Goal: Information Seeking & Learning: Learn about a topic

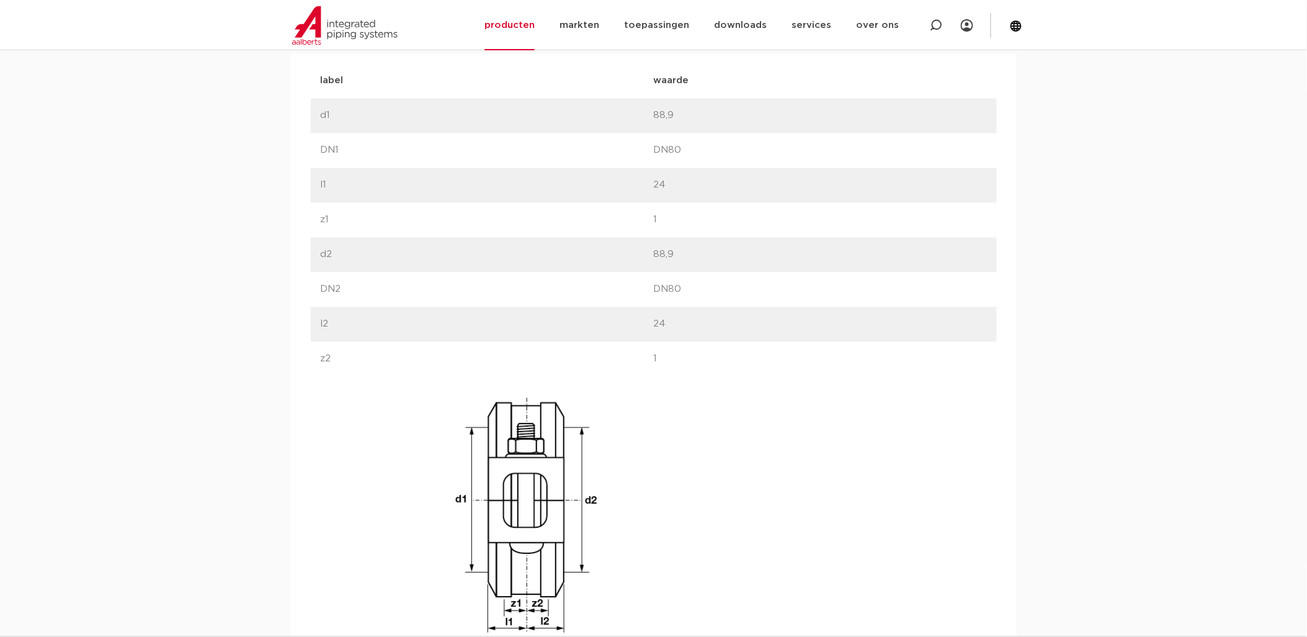
scroll to position [871, 0]
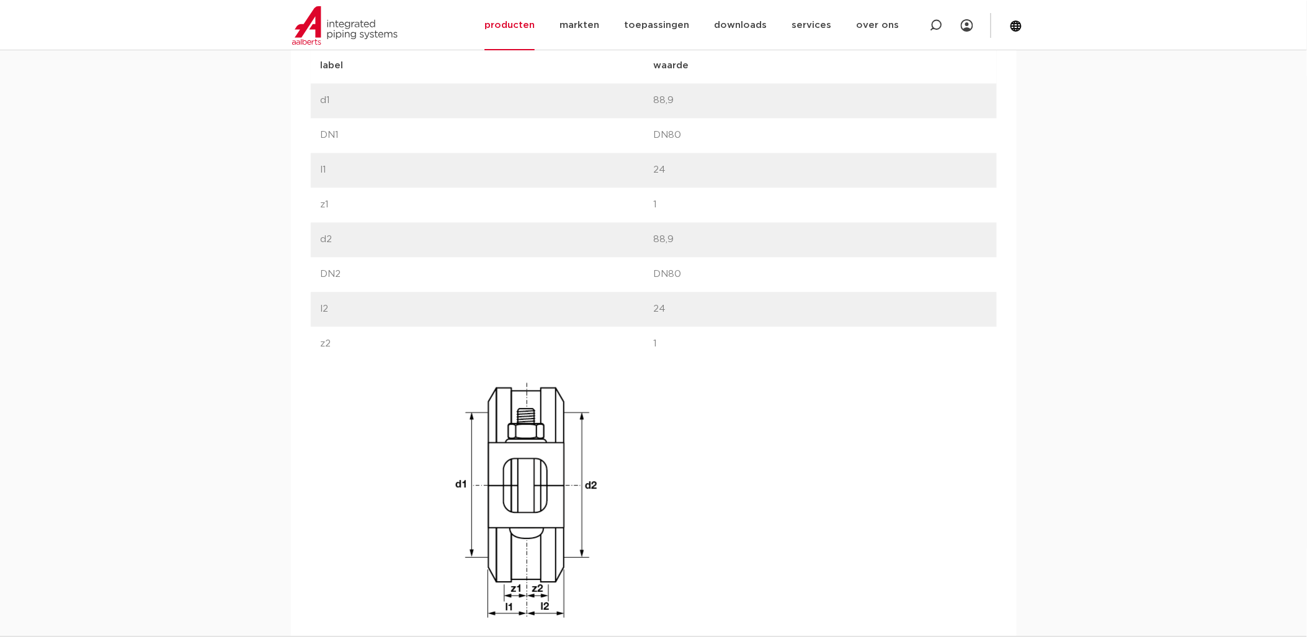
click at [147, 189] on div "afmetingen specificaties downloads ETIM sustainability [GEOGRAPHIC_DATA] specif…" at bounding box center [653, 295] width 1307 height 704
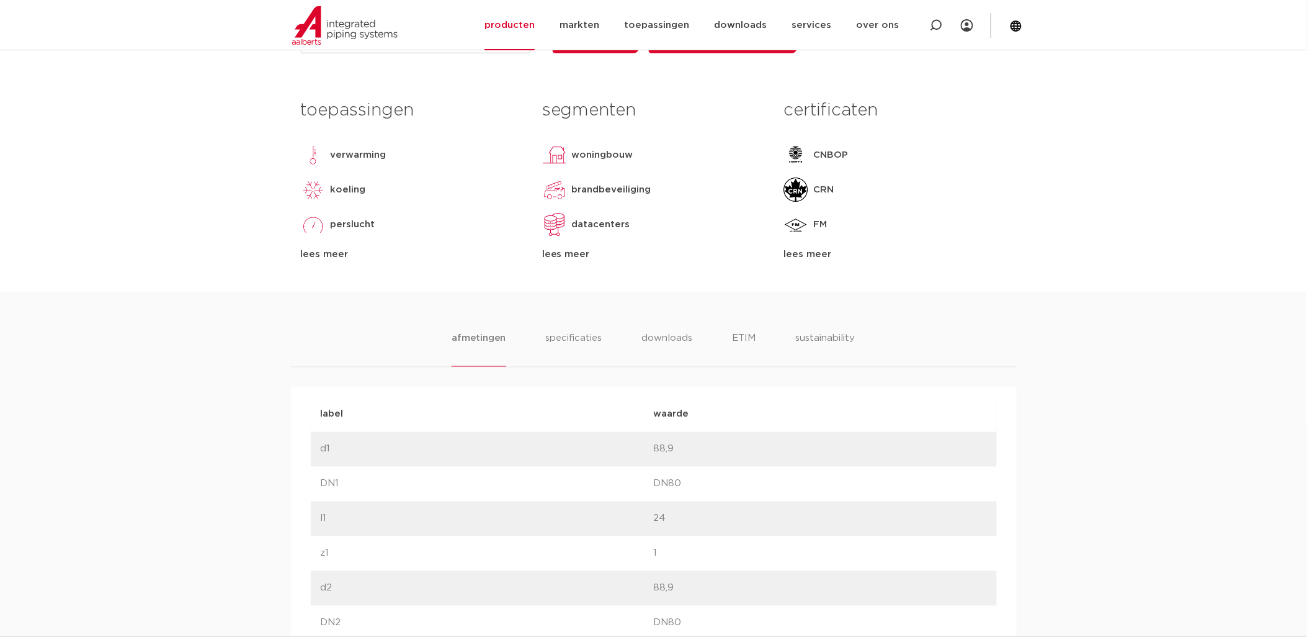
scroll to position [0, 0]
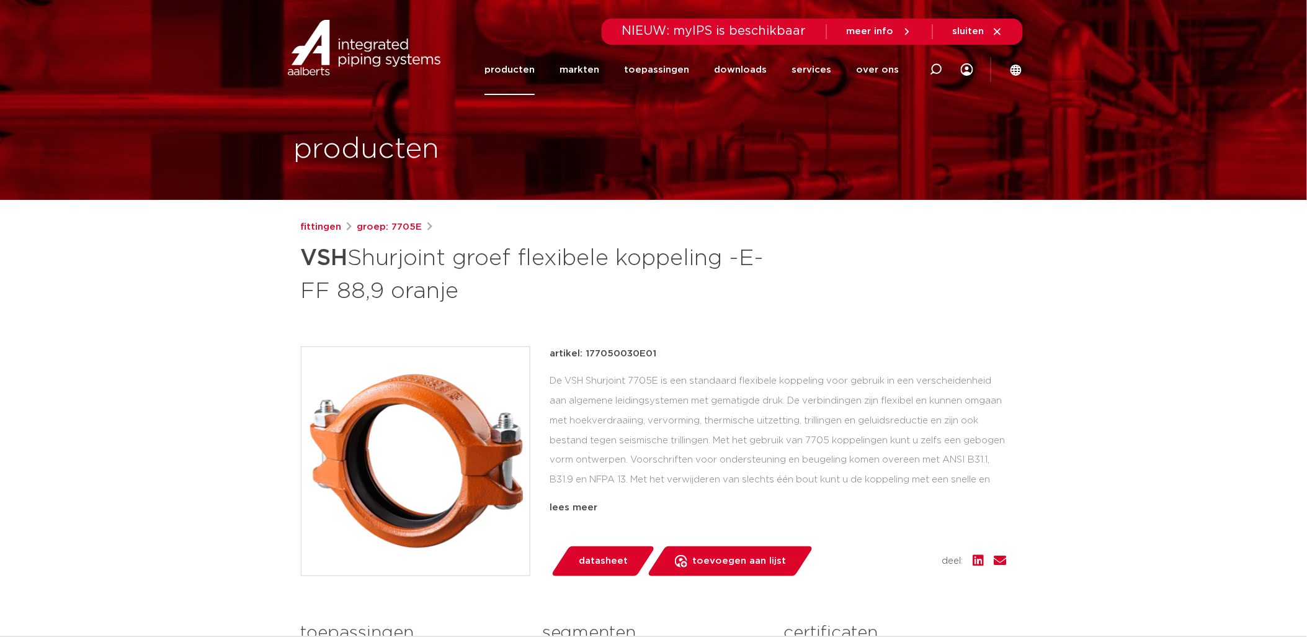
click at [377, 61] on img at bounding box center [364, 48] width 159 height 56
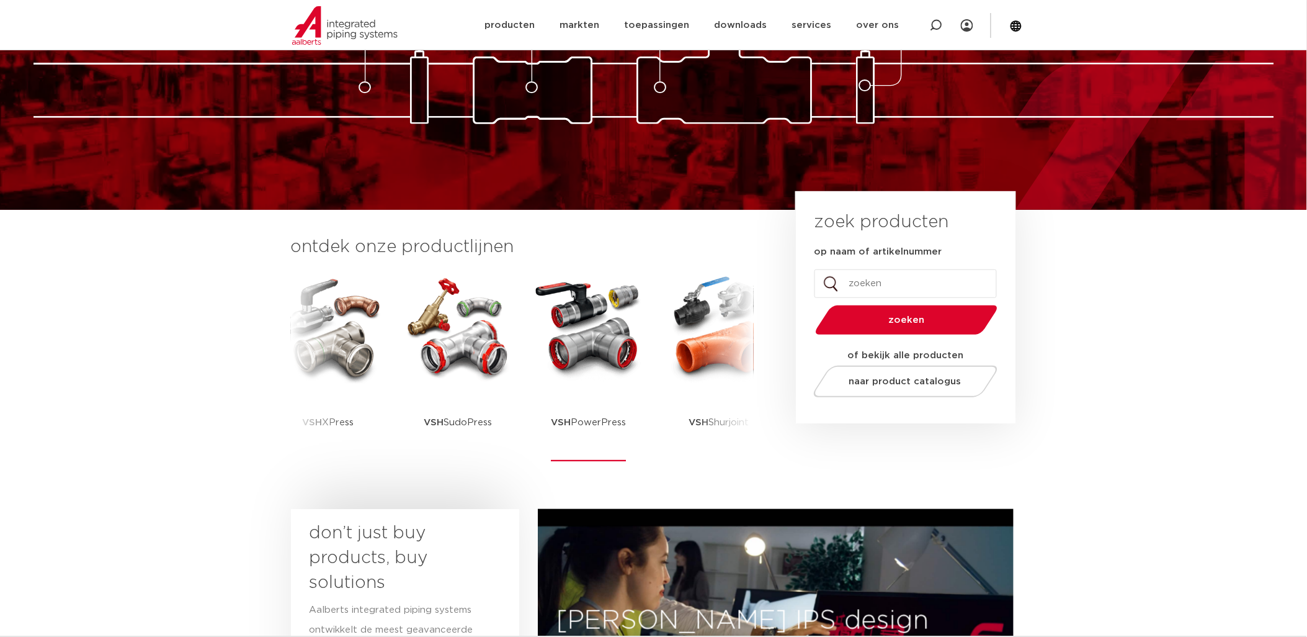
scroll to position [138, 0]
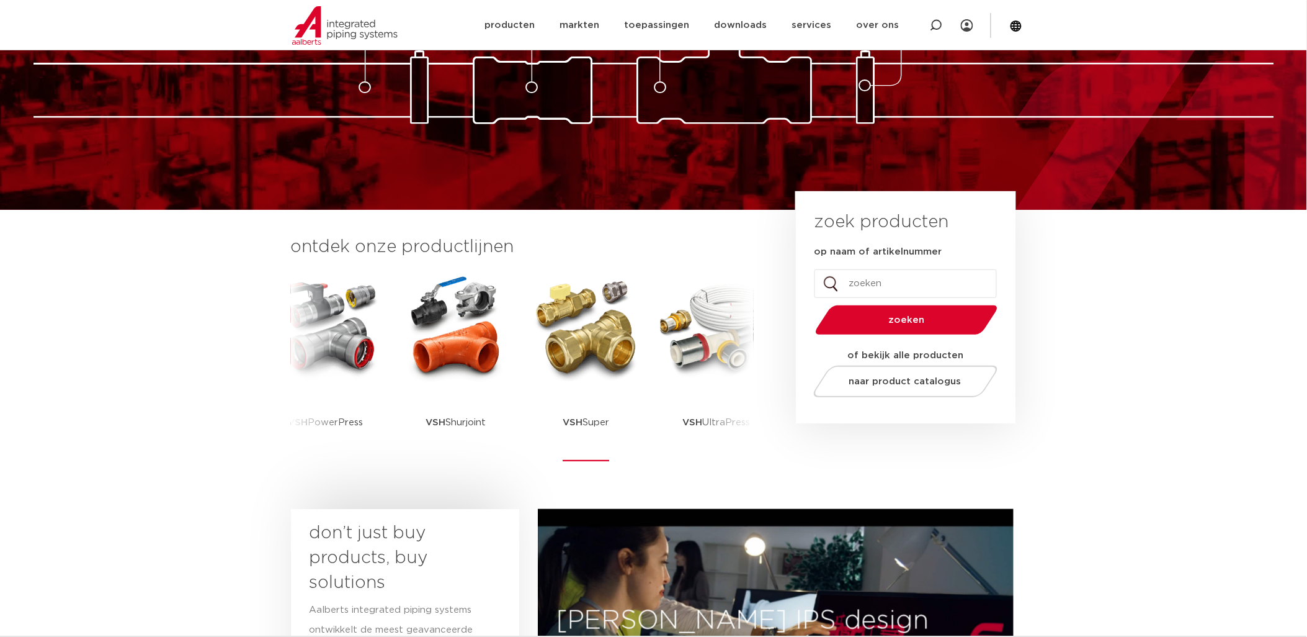
click at [527, 370] on div "VSH Super" at bounding box center [586, 368] width 124 height 192
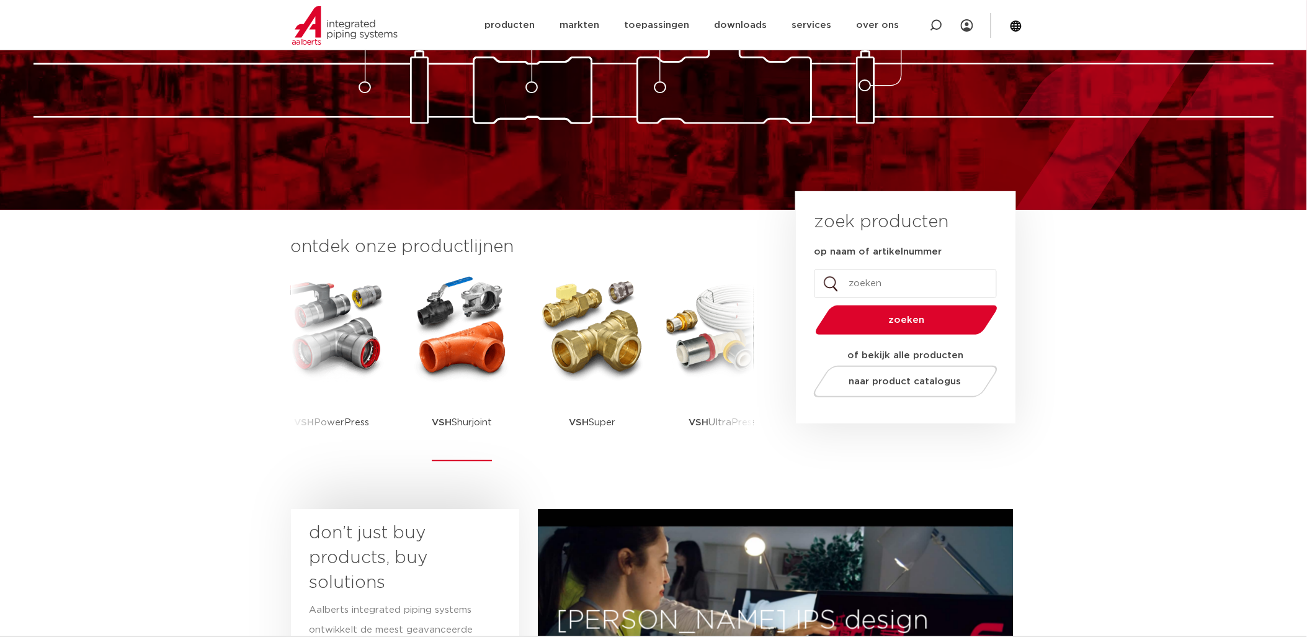
click at [524, 327] on div "VSH SmartPress VSH XPress VSH SudoPress VSH PowerPress VSH Shurjoint VSH Super …" at bounding box center [523, 384] width 426 height 225
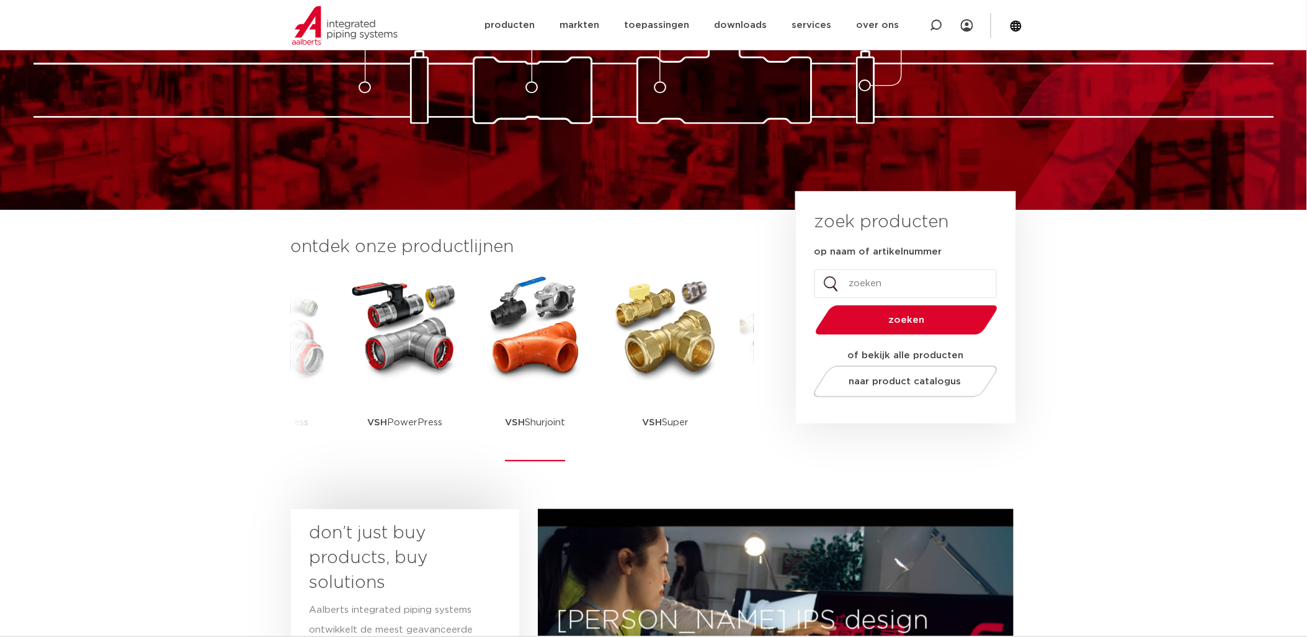
click at [489, 326] on img at bounding box center [536, 328] width 112 height 112
